Goal: Browse casually

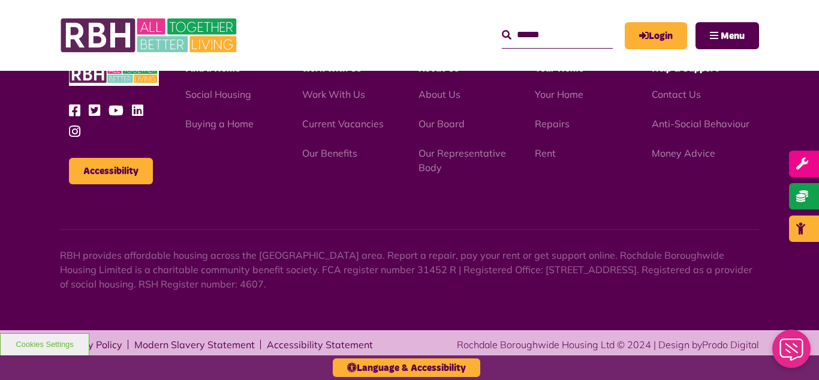
scroll to position [1410, 0]
click at [329, 127] on link "Current Vacancies" at bounding box center [343, 124] width 82 height 12
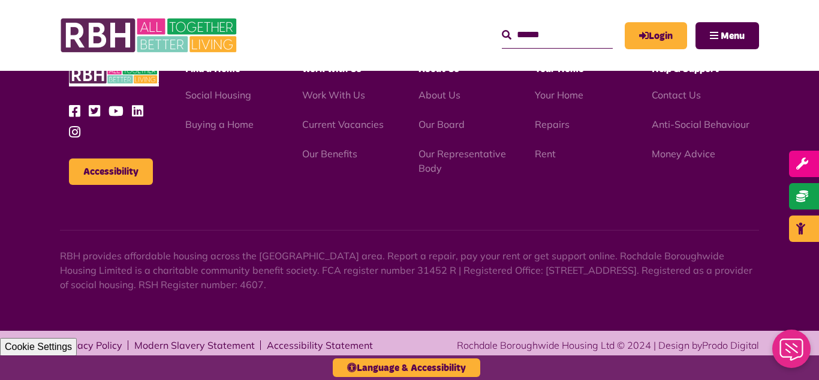
scroll to position [1410, 0]
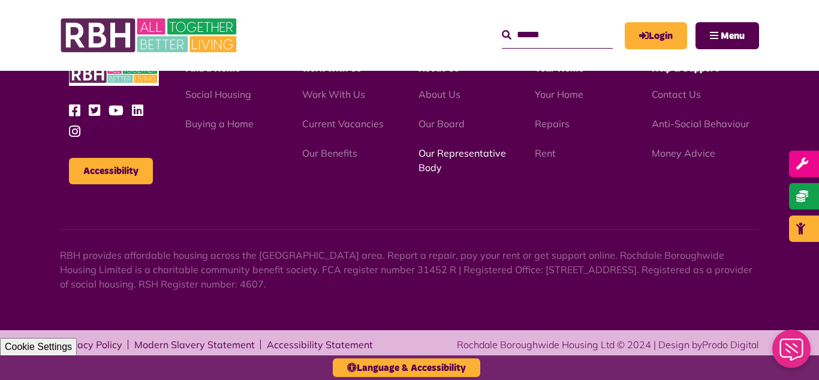
click at [451, 151] on link "Our Representative Body" at bounding box center [463, 160] width 88 height 26
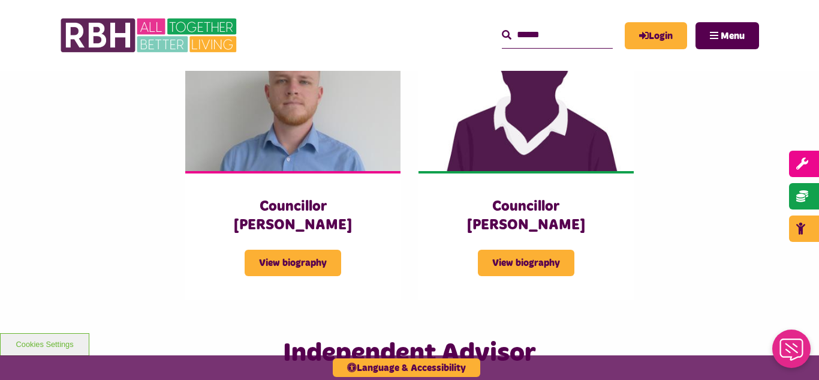
scroll to position [2687, 0]
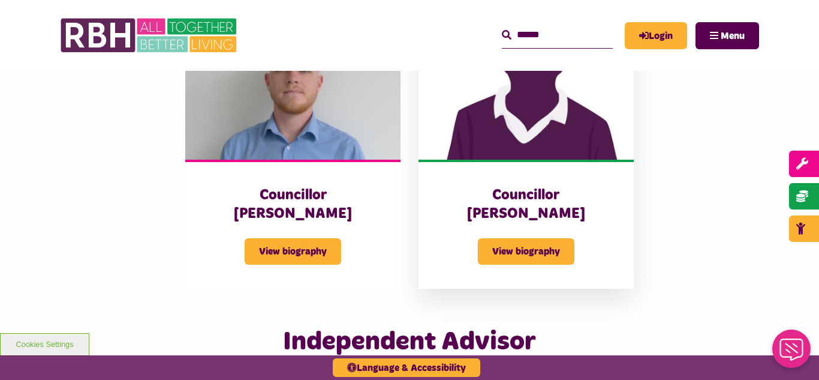
click at [538, 103] on img at bounding box center [526, 92] width 215 height 134
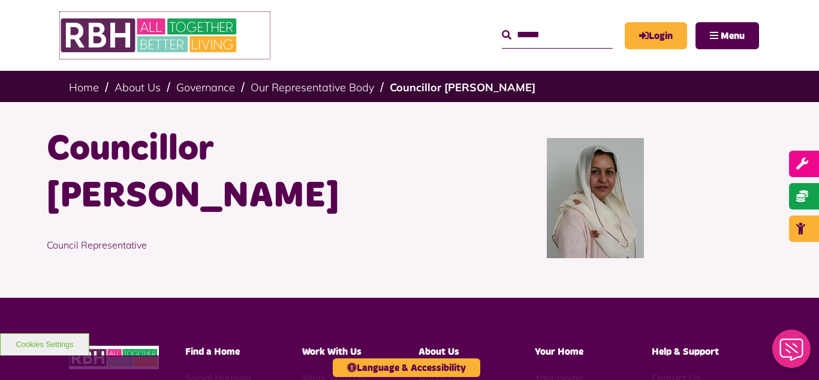
click at [160, 44] on img at bounding box center [150, 35] width 180 height 47
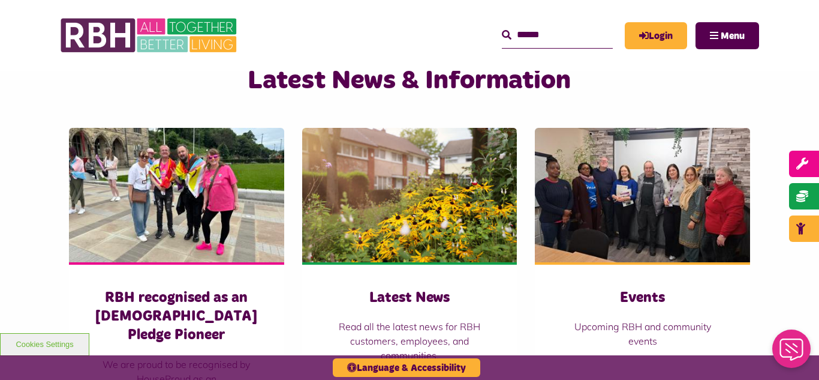
scroll to position [864, 0]
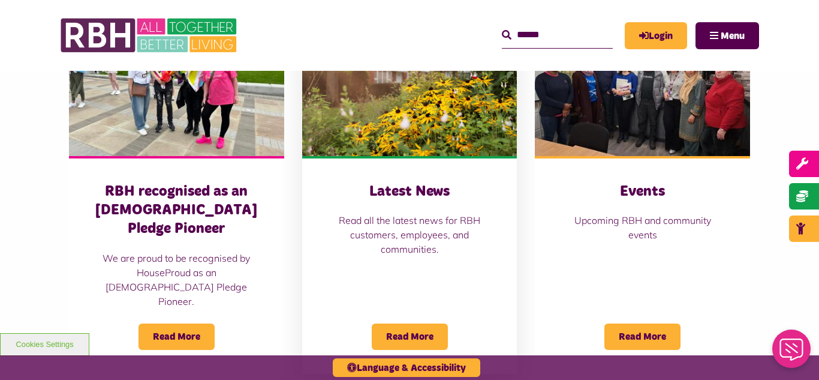
click at [422, 121] on img at bounding box center [409, 89] width 215 height 134
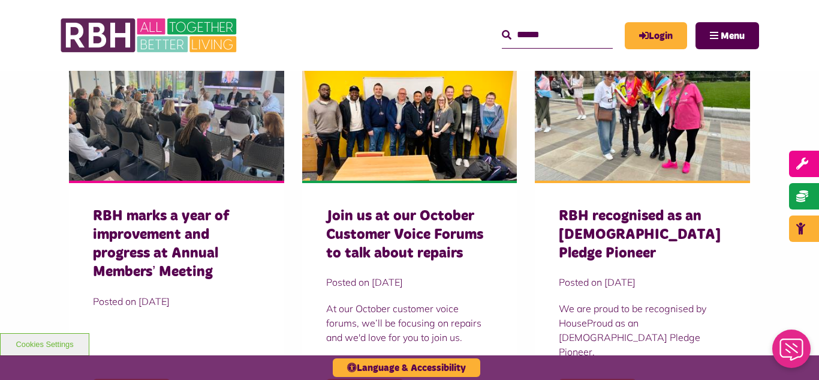
scroll to position [408, 0]
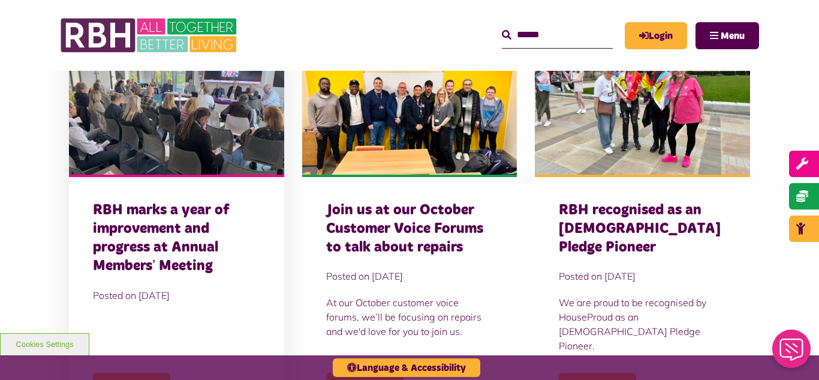
click at [204, 132] on img at bounding box center [176, 107] width 215 height 134
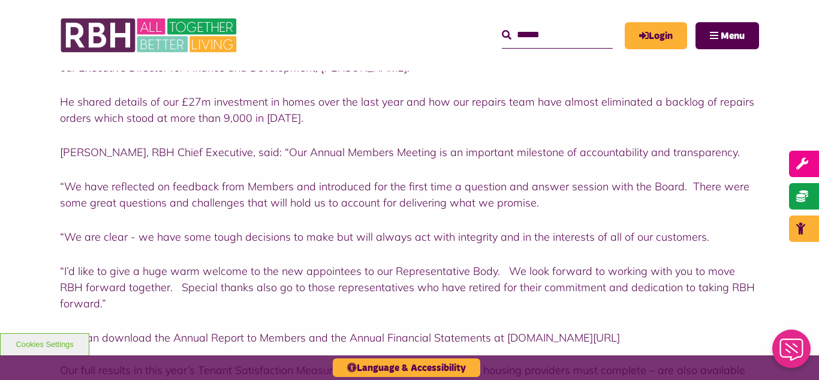
scroll to position [1008, 0]
